Goal: Information Seeking & Learning: Learn about a topic

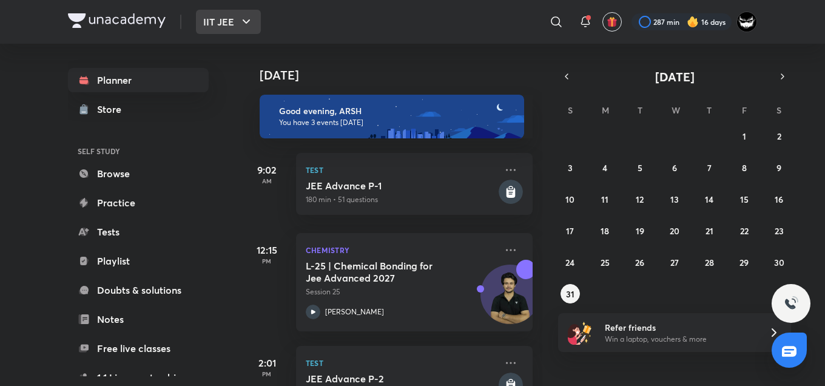
click at [222, 29] on button "IIT JEE" at bounding box center [228, 22] width 65 height 24
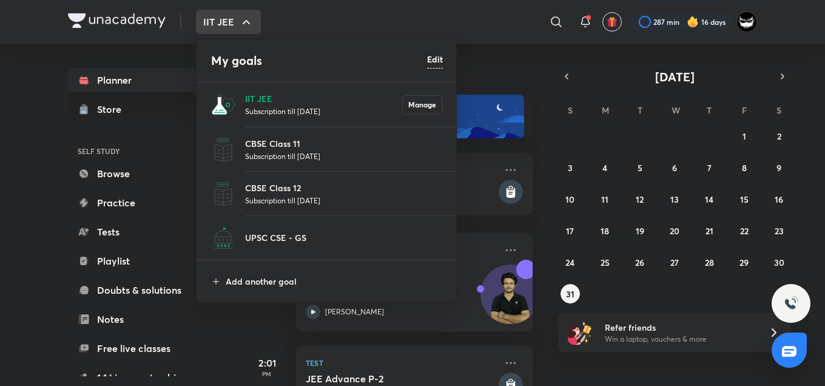
click at [273, 154] on p "Subscription till 4 Jun 2027" at bounding box center [344, 156] width 198 height 12
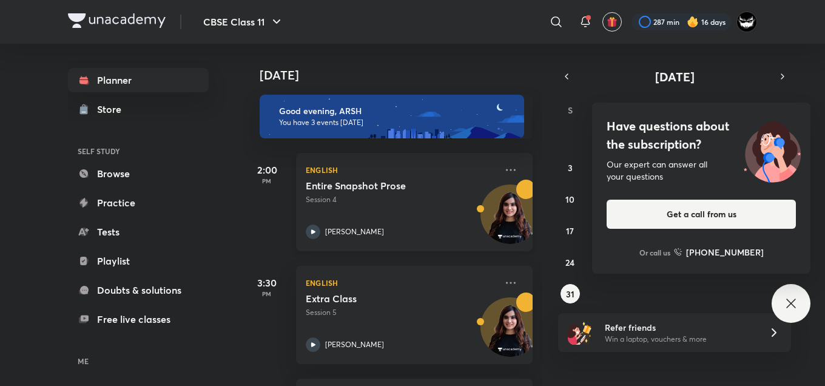
drag, startPoint x: 702, startPoint y: 144, endPoint x: 303, endPoint y: 203, distance: 404.0
click at [701, 144] on h4 "Have questions about the subscription?" at bounding box center [700, 135] width 189 height 36
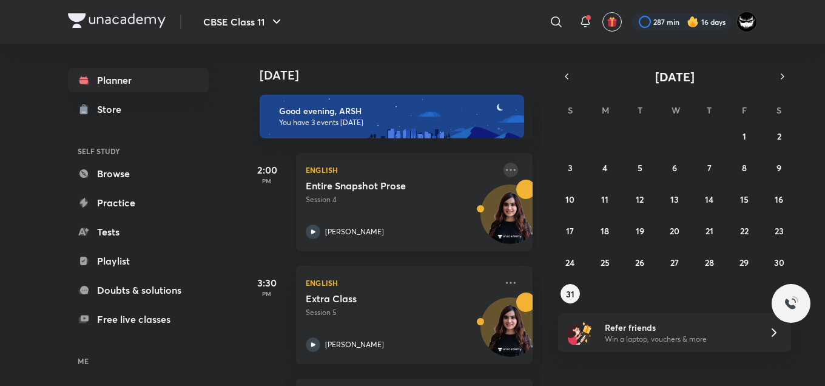
click at [503, 171] on icon at bounding box center [510, 170] width 15 height 15
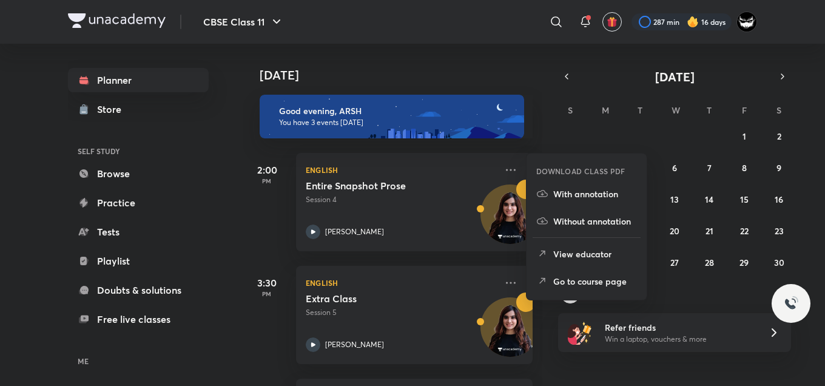
click at [583, 280] on p "Go to course page" at bounding box center [595, 281] width 84 height 13
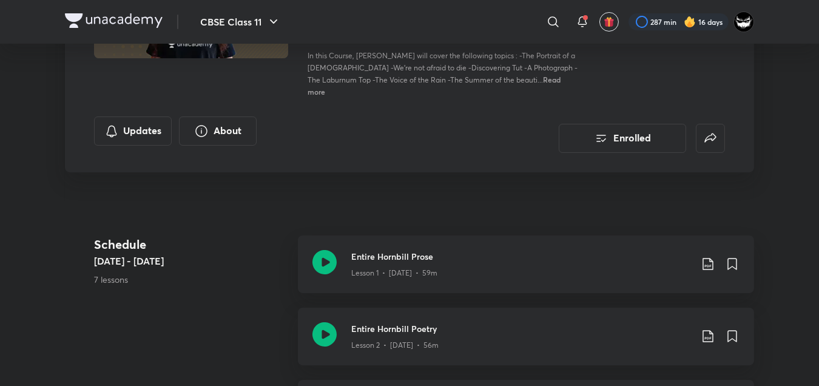
scroll to position [176, 0]
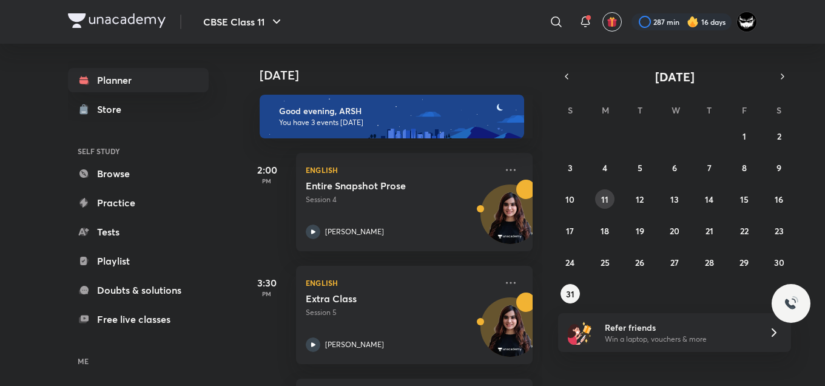
click at [600, 199] on button "11" at bounding box center [604, 198] width 19 height 19
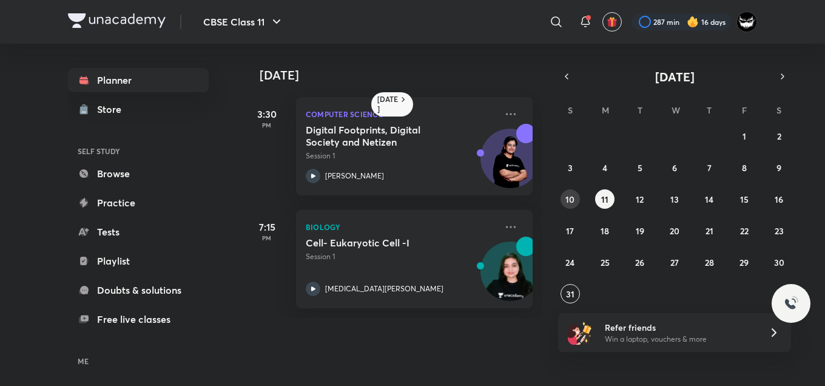
click at [569, 198] on abbr "10" at bounding box center [569, 199] width 9 height 12
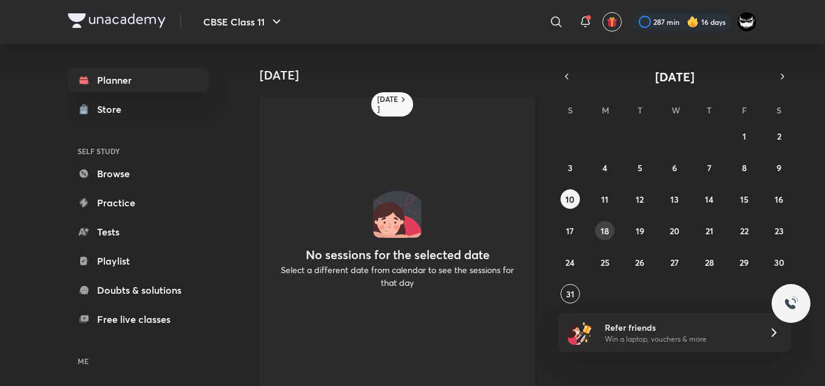
click at [611, 235] on button "18" at bounding box center [604, 230] width 19 height 19
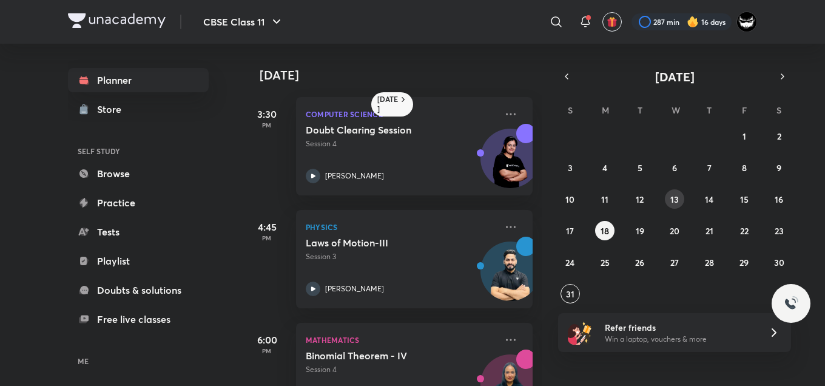
click at [676, 206] on button "13" at bounding box center [674, 198] width 19 height 19
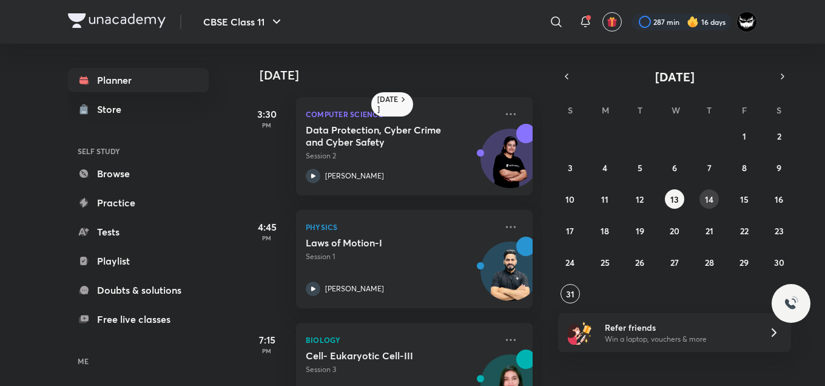
click at [702, 201] on button "14" at bounding box center [708, 198] width 19 height 19
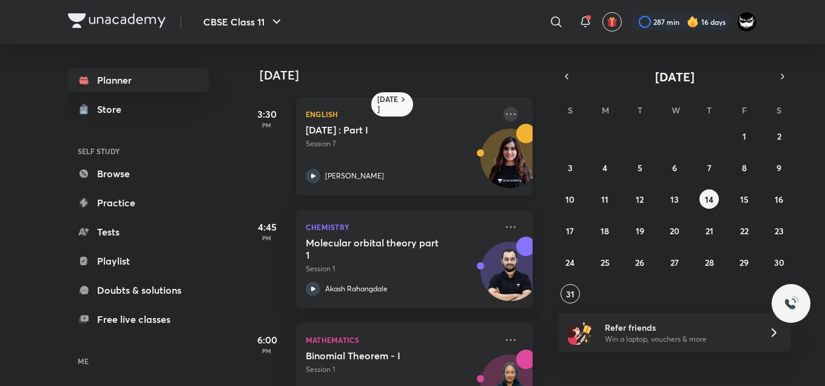
click at [506, 113] on icon at bounding box center [511, 114] width 10 height 2
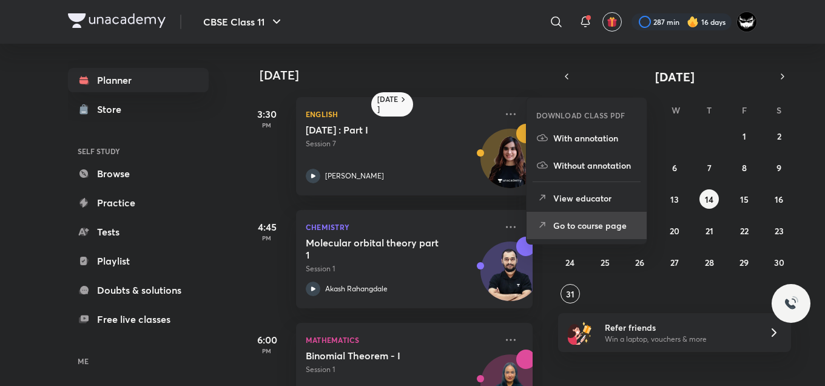
click at [563, 223] on p "Go to course page" at bounding box center [595, 225] width 84 height 13
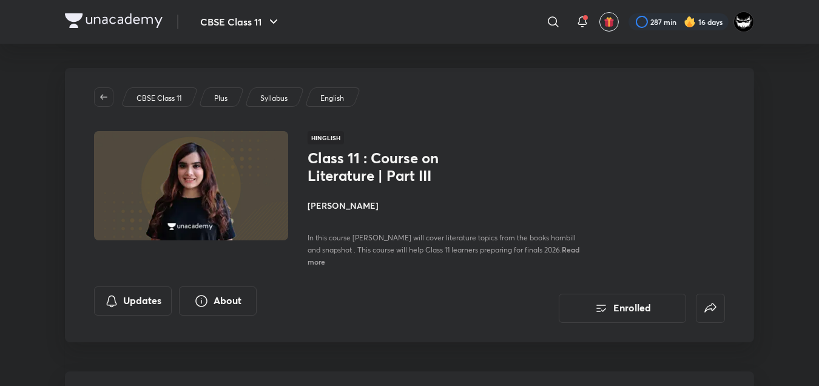
click at [632, 171] on div "Class 11 : Course on Literature | Part III Shipra Mishra In this course Shipra …" at bounding box center [515, 208] width 417 height 118
drag, startPoint x: 623, startPoint y: 189, endPoint x: 654, endPoint y: 176, distance: 33.4
click at [627, 189] on div "Class 11 : Course on Literature | Part III Shipra Mishra In this course Shipra …" at bounding box center [515, 208] width 417 height 118
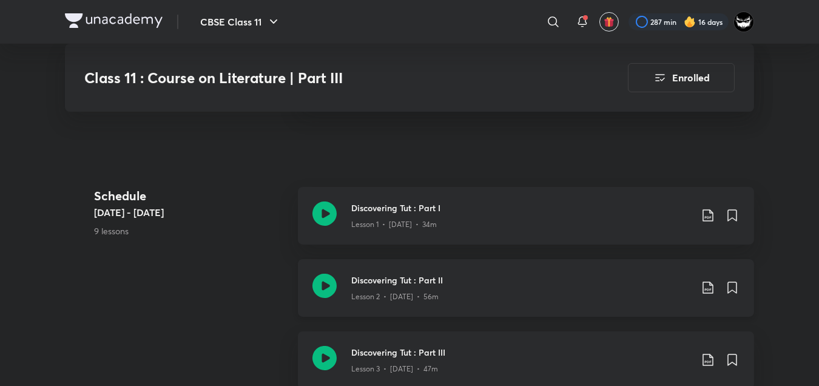
scroll to position [429, 0]
click at [566, 280] on h3 "Discovering Tut : Part II" at bounding box center [521, 279] width 340 height 13
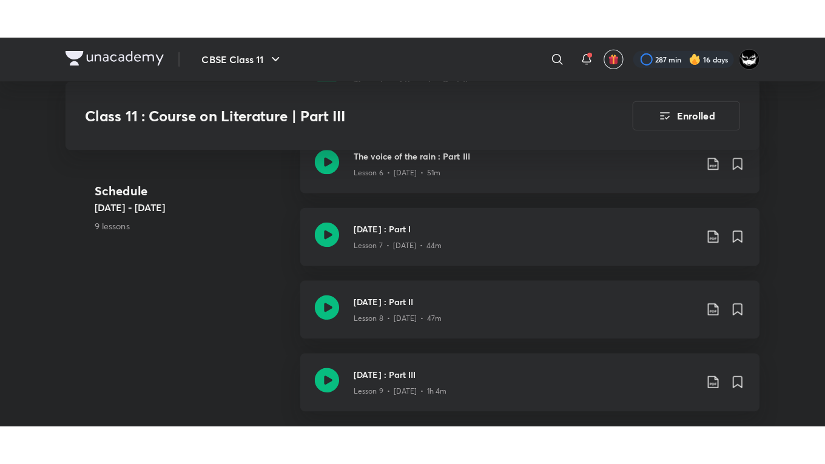
scroll to position [879, 0]
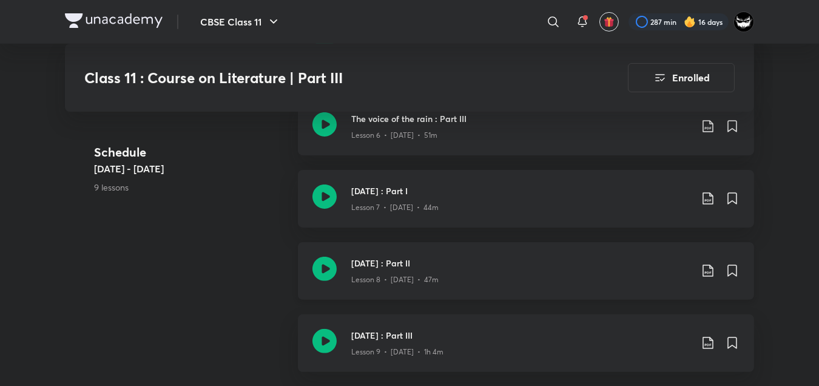
click at [631, 276] on div "Lesson 8 • Aug 19 • 47m" at bounding box center [521, 277] width 340 height 16
